Goal: Transaction & Acquisition: Purchase product/service

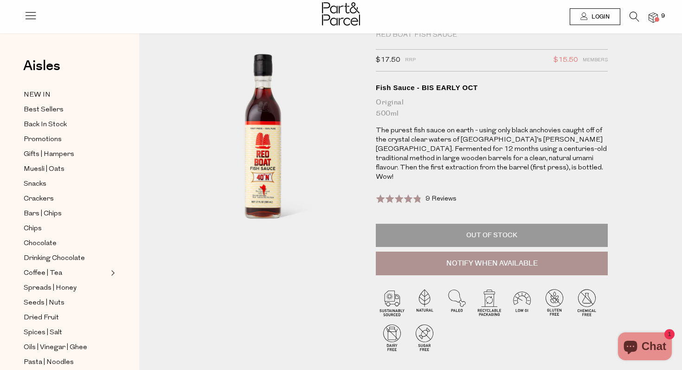
click at [590, 20] on span "Login" at bounding box center [599, 17] width 20 height 8
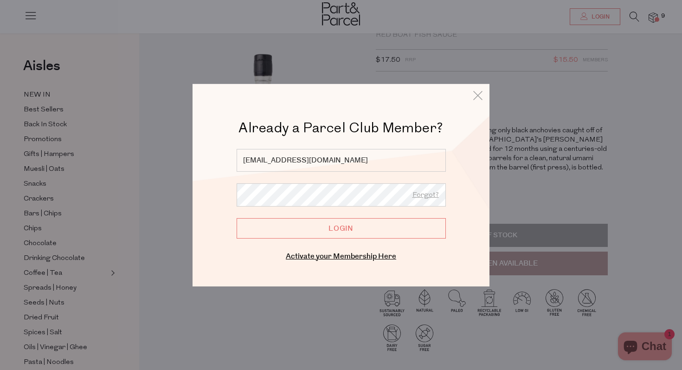
click at [383, 227] on input "Login" at bounding box center [341, 228] width 209 height 20
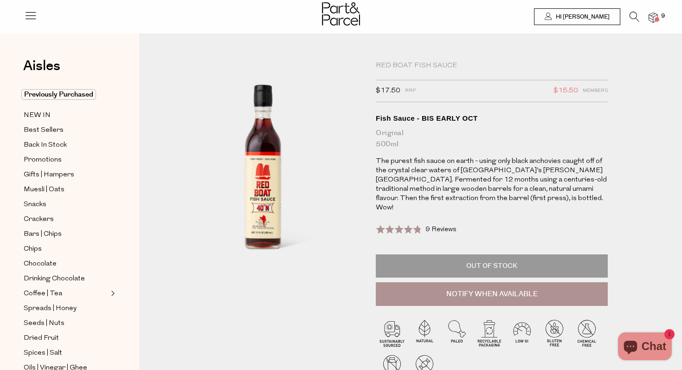
click at [653, 20] on img at bounding box center [653, 18] width 9 height 11
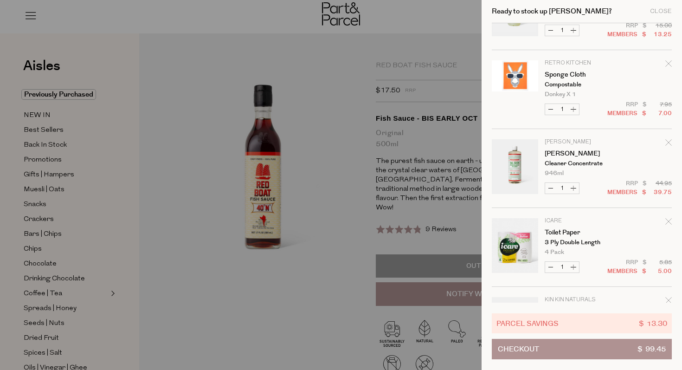
scroll to position [194, 0]
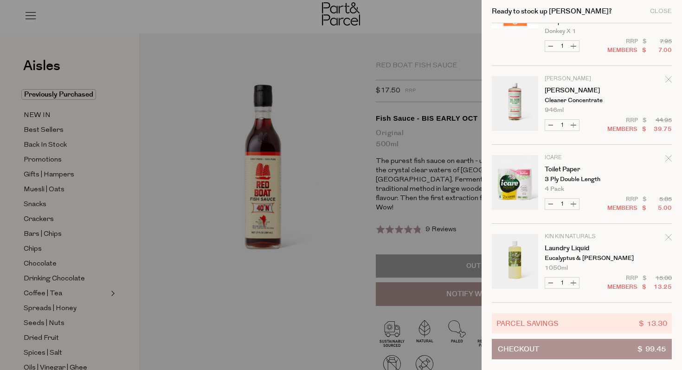
click at [668, 160] on icon "Remove Toilet Paper" at bounding box center [669, 158] width 6 height 6
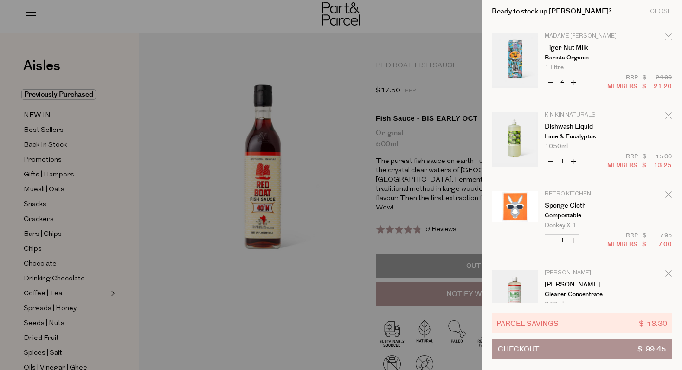
scroll to position [218, 0]
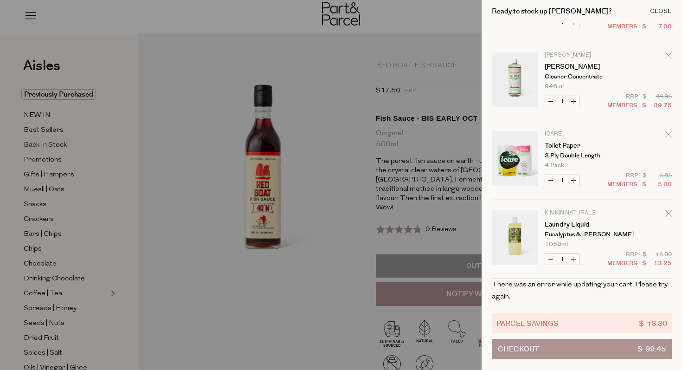
click at [660, 8] on div "Close" at bounding box center [661, 11] width 22 height 6
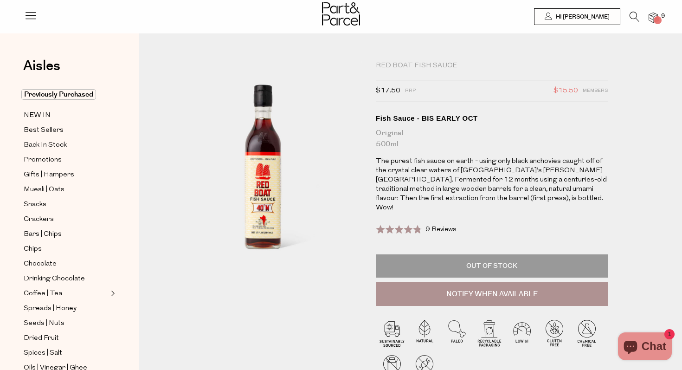
click at [653, 20] on img at bounding box center [653, 18] width 9 height 11
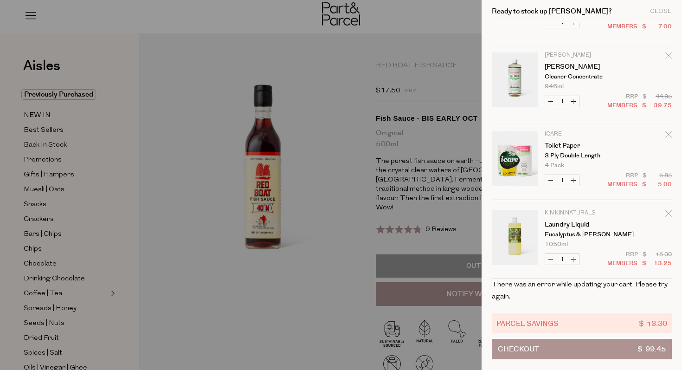
click at [550, 179] on button "Decrease Toilet Paper" at bounding box center [550, 180] width 11 height 11
type input "0"
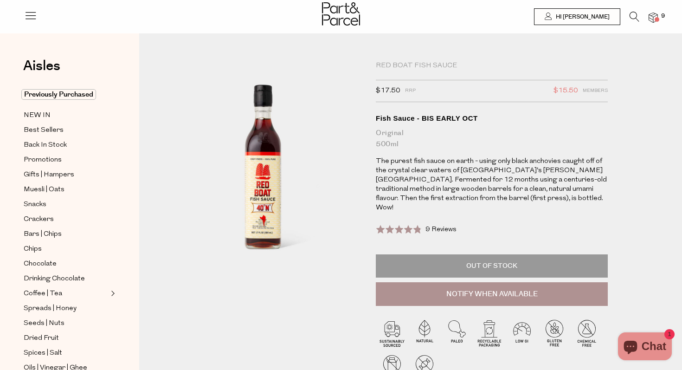
click at [655, 19] on span at bounding box center [657, 19] width 5 height 5
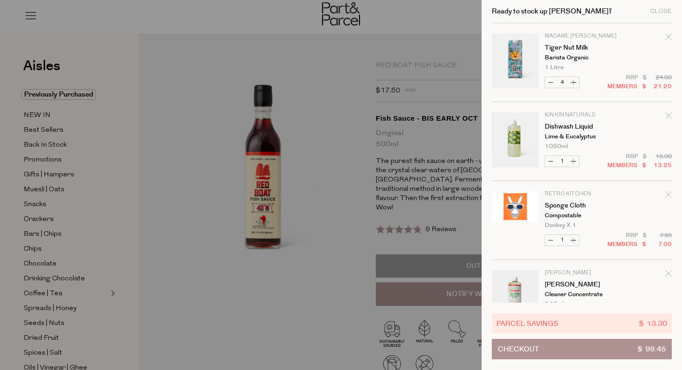
scroll to position [194, 0]
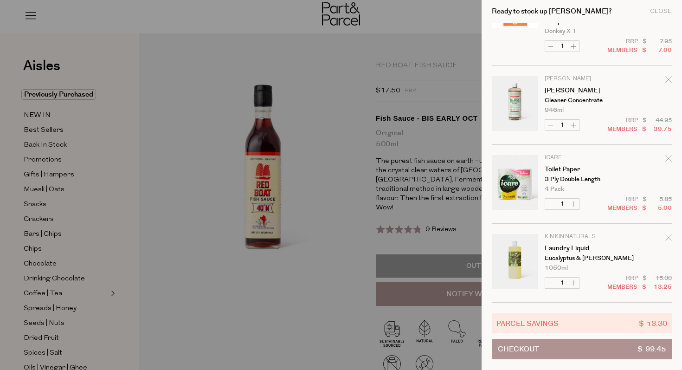
click at [666, 158] on icon "Remove Toilet Paper" at bounding box center [669, 158] width 6 height 6
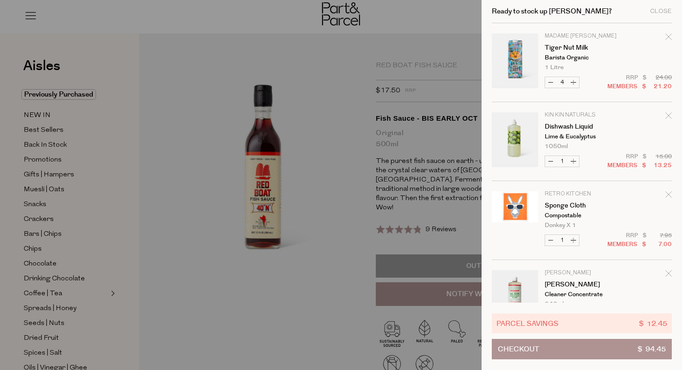
click at [294, 233] on div at bounding box center [341, 185] width 682 height 370
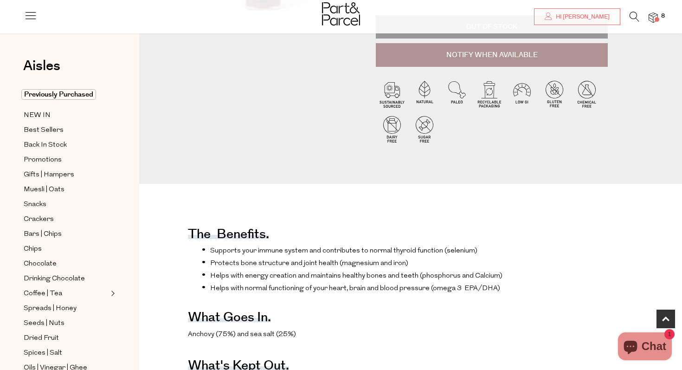
scroll to position [367, 0]
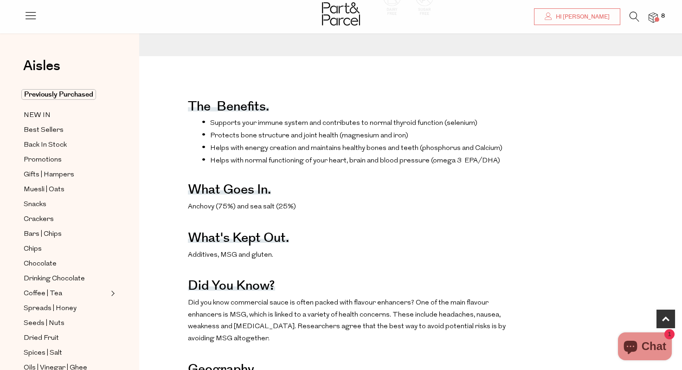
click at [635, 20] on icon at bounding box center [635, 17] width 10 height 10
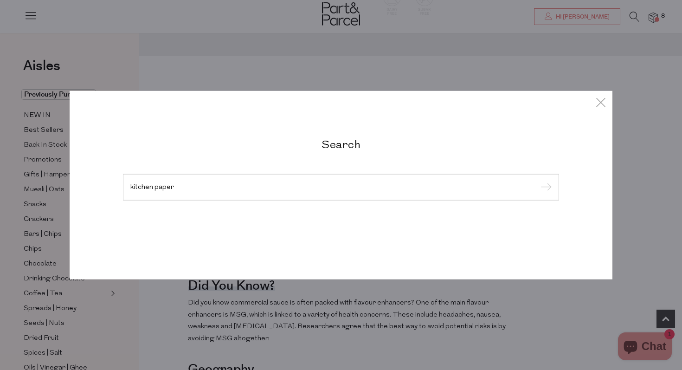
type input "kitchen paper"
click at [538, 181] on input "submit" at bounding box center [545, 188] width 14 height 14
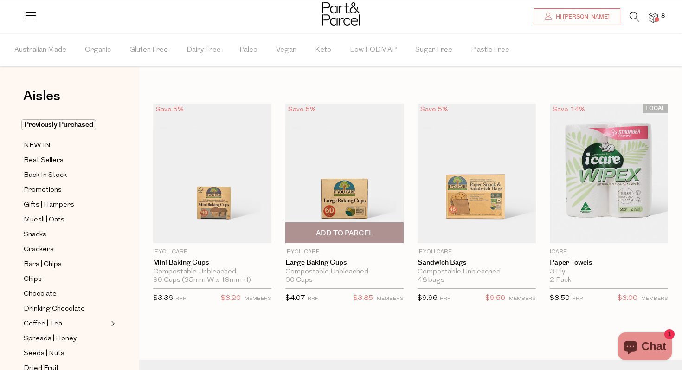
scroll to position [36, 0]
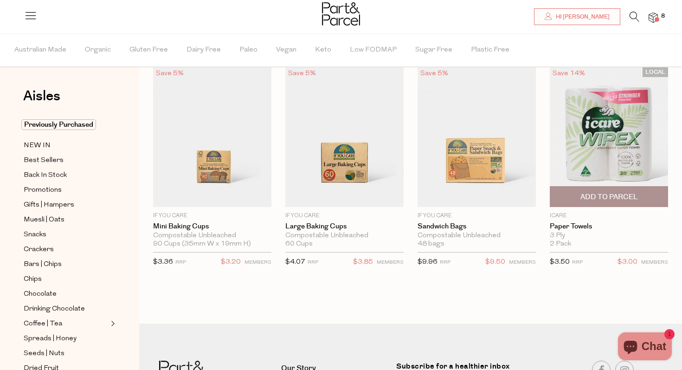
click at [606, 148] on img at bounding box center [609, 137] width 118 height 140
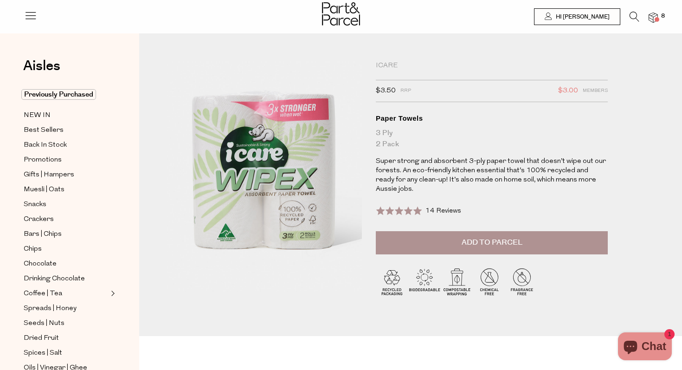
click at [652, 19] on img at bounding box center [653, 18] width 9 height 11
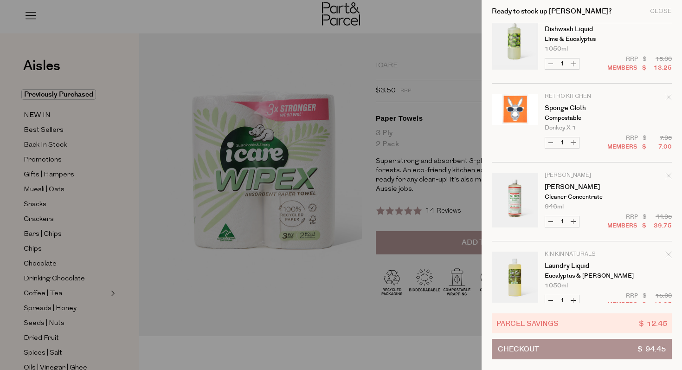
scroll to position [115, 0]
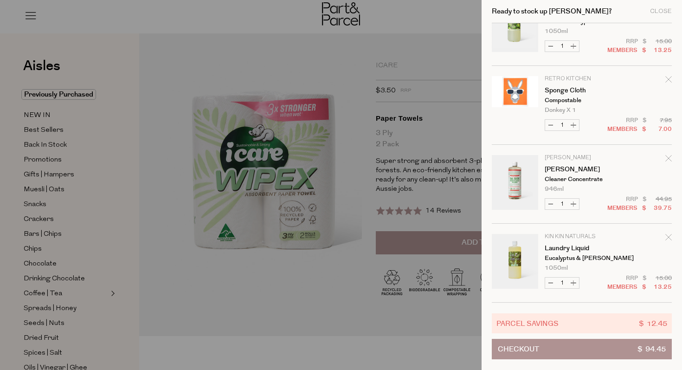
click at [556, 351] on button "Checkout $ 94.45" at bounding box center [582, 349] width 180 height 20
